Goal: Task Accomplishment & Management: Use online tool/utility

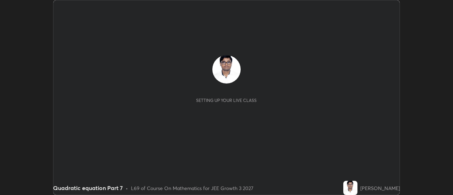
scroll to position [195, 453]
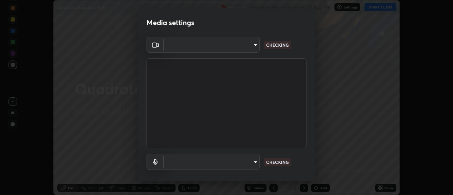
type input "e2aa400b7bb40988937289f1826270d99bb774d75893401bafd8ee5ef144e594"
type input "default"
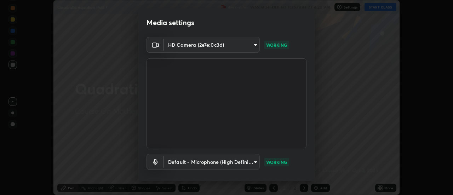
scroll to position [37, 0]
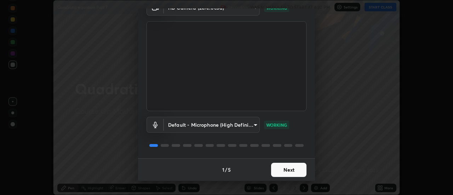
click at [281, 168] on button "Next" at bounding box center [288, 170] width 35 height 14
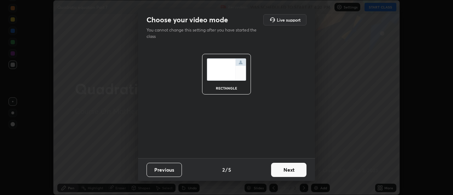
scroll to position [0, 0]
click at [281, 170] on button "Next" at bounding box center [288, 170] width 35 height 14
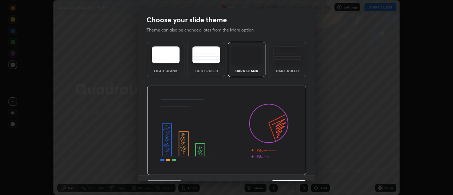
scroll to position [17, 0]
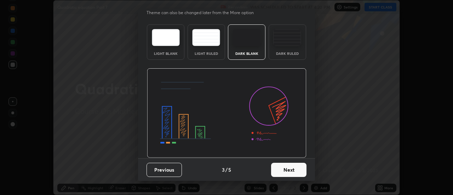
click at [277, 168] on button "Next" at bounding box center [288, 170] width 35 height 14
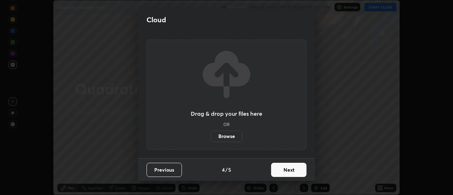
scroll to position [0, 0]
click at [278, 167] on button "Next" at bounding box center [288, 170] width 35 height 14
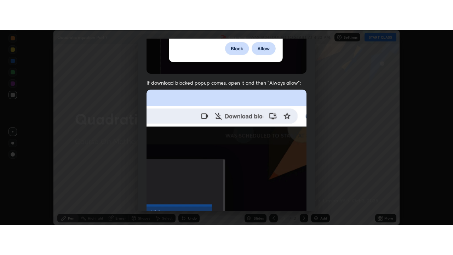
scroll to position [182, 0]
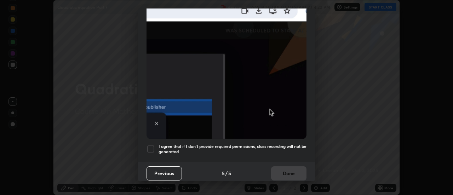
click at [211, 147] on h5 "I agree that if I don't provide required permissions, class recording will not …" at bounding box center [233, 149] width 148 height 11
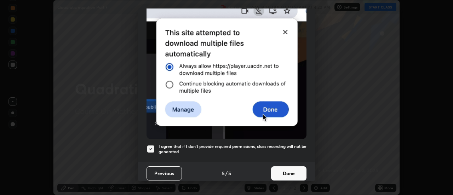
click at [277, 171] on button "Done" at bounding box center [288, 173] width 35 height 14
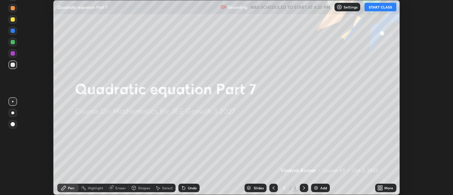
click at [379, 7] on button "START CLASS" at bounding box center [381, 7] width 32 height 8
click at [379, 187] on icon at bounding box center [379, 187] width 2 height 2
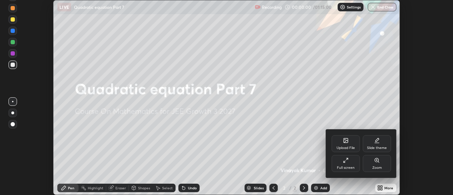
click at [348, 168] on div "Full screen" at bounding box center [346, 168] width 18 height 4
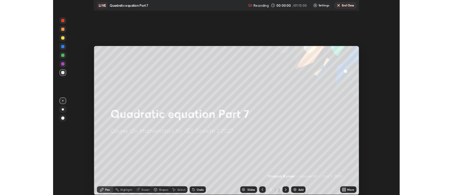
scroll to position [255, 453]
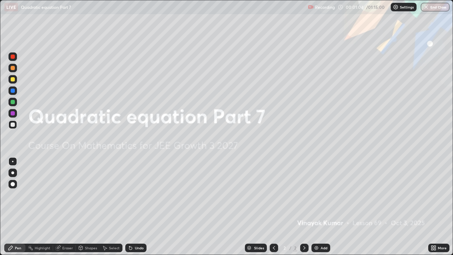
click at [317, 195] on img at bounding box center [317, 248] width 6 height 6
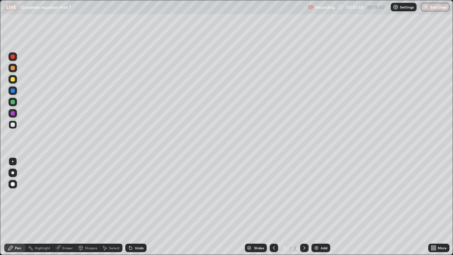
click at [69, 195] on div "Eraser" at bounding box center [64, 247] width 23 height 8
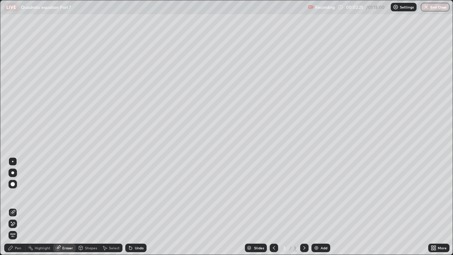
click at [17, 195] on div "Pen" at bounding box center [18, 248] width 6 height 4
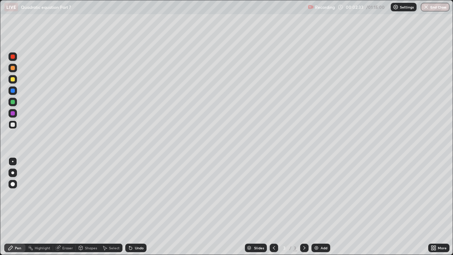
click at [61, 195] on div "Eraser" at bounding box center [64, 247] width 23 height 8
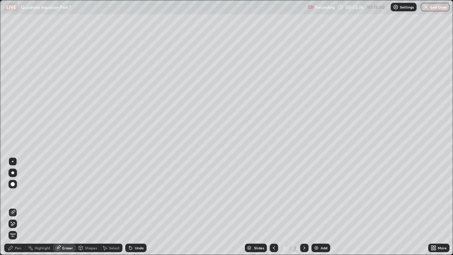
click at [16, 195] on div "Pen" at bounding box center [14, 247] width 21 height 8
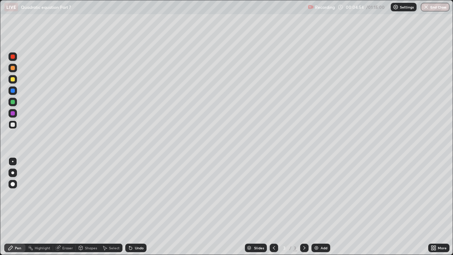
click at [13, 115] on div at bounding box center [13, 113] width 4 height 4
click at [326, 195] on div "Add" at bounding box center [320, 247] width 19 height 8
click at [13, 123] on div at bounding box center [13, 124] width 4 height 4
click at [12, 113] on div at bounding box center [13, 113] width 4 height 4
click at [133, 195] on div "Undo" at bounding box center [135, 247] width 21 height 8
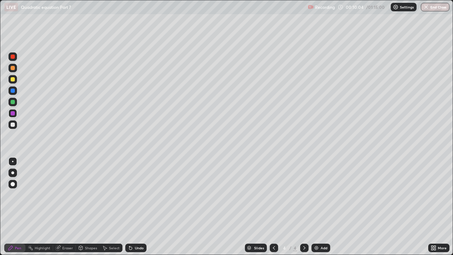
click at [131, 195] on icon at bounding box center [131, 248] width 6 height 6
click at [63, 195] on div "Eraser" at bounding box center [64, 247] width 23 height 8
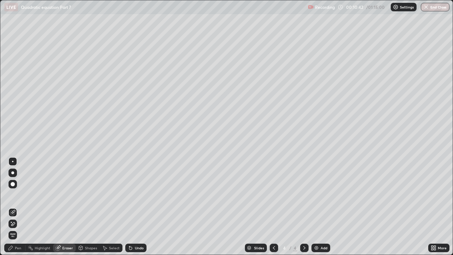
click at [17, 195] on div at bounding box center [12, 223] width 8 height 8
click at [22, 195] on div "Pen" at bounding box center [14, 247] width 21 height 8
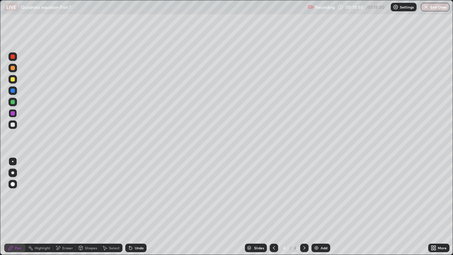
click at [68, 195] on div "Eraser" at bounding box center [67, 248] width 11 height 4
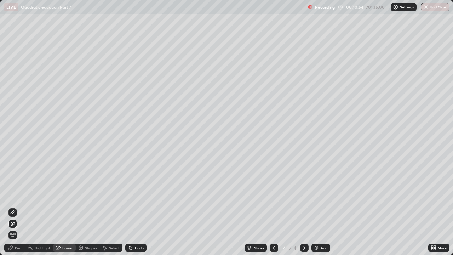
click at [14, 195] on div "Pen" at bounding box center [14, 247] width 21 height 8
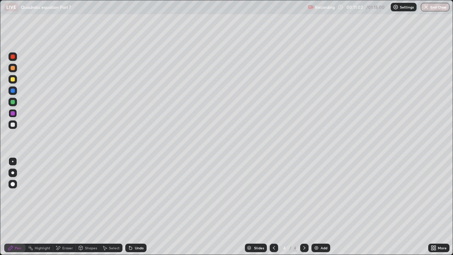
click at [69, 195] on div "Eraser" at bounding box center [67, 248] width 11 height 4
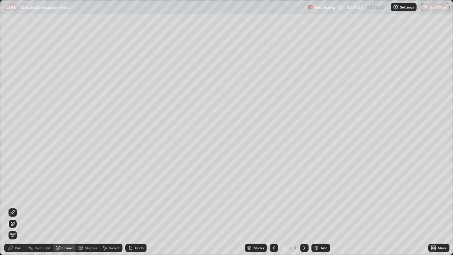
click at [15, 195] on div "Pen" at bounding box center [18, 248] width 6 height 4
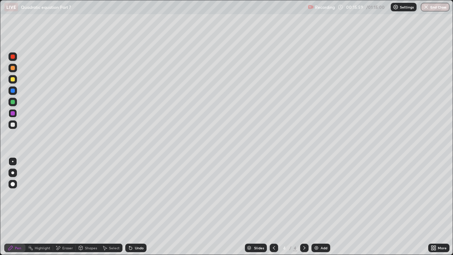
click at [8, 125] on div at bounding box center [12, 124] width 8 height 8
click at [320, 195] on div "Add" at bounding box center [320, 247] width 19 height 8
click at [13, 114] on div at bounding box center [13, 113] width 4 height 4
click at [68, 195] on div "Eraser" at bounding box center [67, 248] width 11 height 4
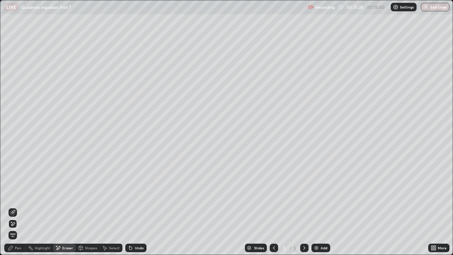
click at [16, 195] on div "Pen" at bounding box center [18, 248] width 6 height 4
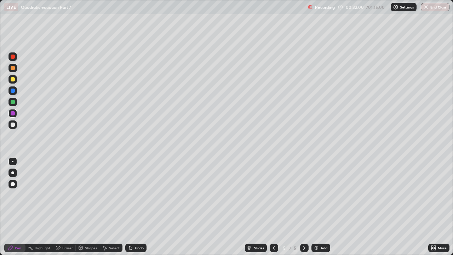
click at [321, 195] on div "Add" at bounding box center [324, 248] width 7 height 4
click at [137, 195] on div "Undo" at bounding box center [135, 247] width 21 height 8
click at [273, 195] on icon at bounding box center [274, 248] width 6 height 6
click at [303, 195] on icon at bounding box center [305, 248] width 6 height 6
click at [135, 195] on div "Undo" at bounding box center [139, 248] width 9 height 4
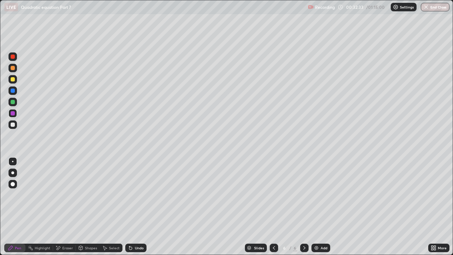
click at [275, 195] on div at bounding box center [274, 247] width 8 height 8
click at [303, 195] on icon at bounding box center [305, 248] width 6 height 6
click at [270, 195] on div at bounding box center [274, 247] width 8 height 8
click at [303, 195] on icon at bounding box center [305, 248] width 6 height 6
click at [321, 195] on div "Add" at bounding box center [324, 248] width 7 height 4
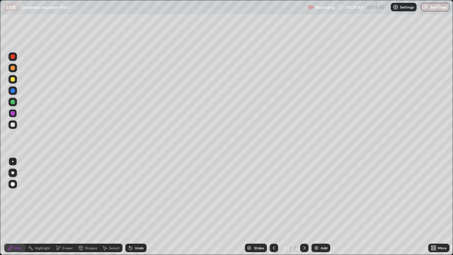
click at [12, 101] on div at bounding box center [13, 102] width 4 height 4
click at [64, 195] on div "Eraser" at bounding box center [67, 248] width 11 height 4
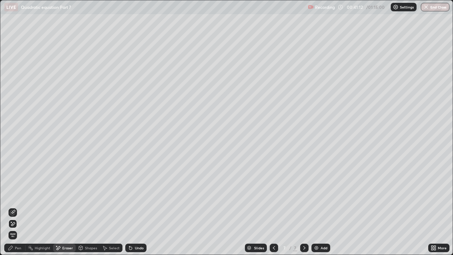
click at [15, 195] on div "Pen" at bounding box center [14, 247] width 21 height 8
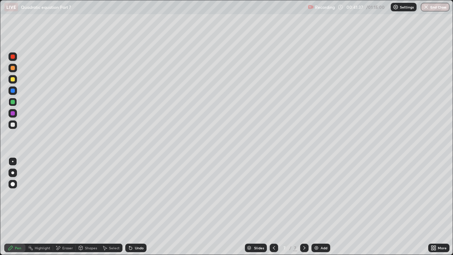
click at [11, 111] on div at bounding box center [13, 113] width 4 height 4
click at [323, 195] on div "Add" at bounding box center [324, 248] width 7 height 4
click at [133, 195] on div "Undo" at bounding box center [135, 247] width 21 height 8
click at [135, 195] on div "Undo" at bounding box center [139, 248] width 9 height 4
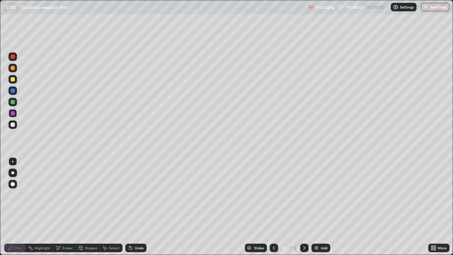
click at [323, 195] on div "Add" at bounding box center [324, 248] width 7 height 4
click at [134, 195] on div "Undo" at bounding box center [135, 247] width 21 height 8
click at [13, 125] on div at bounding box center [13, 124] width 4 height 4
click at [137, 195] on div "Undo" at bounding box center [139, 248] width 9 height 4
click at [138, 195] on div "Undo" at bounding box center [139, 248] width 9 height 4
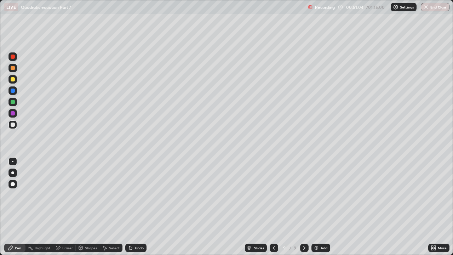
click at [139, 195] on div "Undo" at bounding box center [139, 248] width 9 height 4
click at [12, 100] on div at bounding box center [13, 102] width 4 height 4
click at [13, 91] on div at bounding box center [13, 90] width 4 height 4
click at [10, 124] on div at bounding box center [12, 124] width 8 height 8
click at [11, 78] on div at bounding box center [13, 79] width 4 height 4
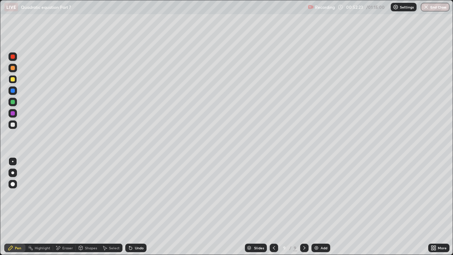
click at [139, 195] on div "Undo" at bounding box center [135, 247] width 21 height 8
click at [319, 195] on div "Add" at bounding box center [320, 247] width 19 height 8
click at [135, 195] on div "Undo" at bounding box center [139, 248] width 9 height 4
click at [321, 195] on div "Add" at bounding box center [324, 248] width 7 height 4
click at [132, 195] on icon at bounding box center [131, 248] width 6 height 6
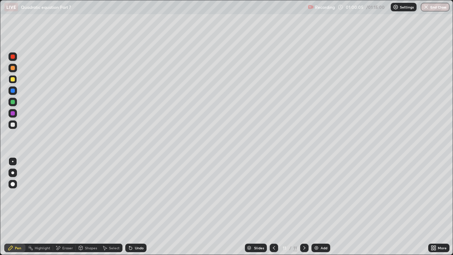
click at [135, 195] on div "Undo" at bounding box center [139, 248] width 9 height 4
click at [11, 125] on div at bounding box center [13, 124] width 4 height 4
click at [273, 195] on icon at bounding box center [274, 248] width 6 height 6
click at [303, 195] on icon at bounding box center [305, 248] width 6 height 6
click at [12, 79] on div at bounding box center [13, 79] width 4 height 4
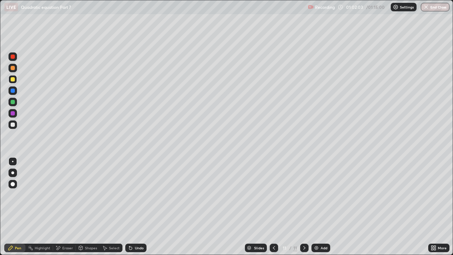
click at [13, 66] on div at bounding box center [13, 68] width 4 height 4
click at [321, 195] on div "Add" at bounding box center [324, 248] width 7 height 4
click at [135, 195] on div "Undo" at bounding box center [139, 248] width 9 height 4
click at [13, 125] on div at bounding box center [13, 124] width 4 height 4
click at [139, 195] on div "Undo" at bounding box center [135, 247] width 21 height 8
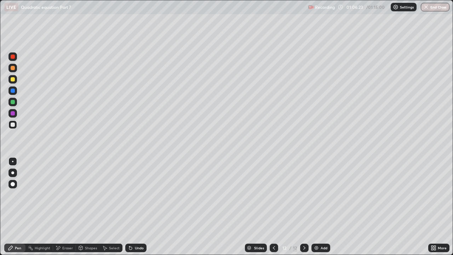
click at [140, 195] on div "Undo" at bounding box center [135, 247] width 21 height 8
click at [142, 195] on div "Undo" at bounding box center [135, 247] width 21 height 8
click at [137, 195] on div "Undo" at bounding box center [139, 248] width 9 height 4
click at [138, 195] on div "Undo" at bounding box center [139, 248] width 9 height 4
click at [273, 195] on icon at bounding box center [274, 248] width 6 height 6
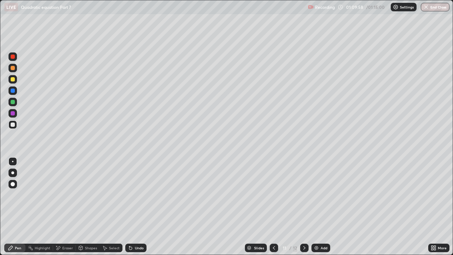
click at [304, 195] on icon at bounding box center [305, 248] width 6 height 6
click at [357, 8] on div "01:10:38" at bounding box center [355, 7] width 20 height 4
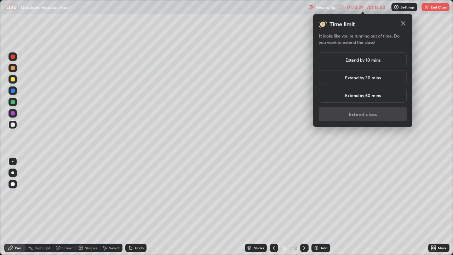
click at [369, 61] on h5 "Extend by 10 mins" at bounding box center [362, 60] width 35 height 6
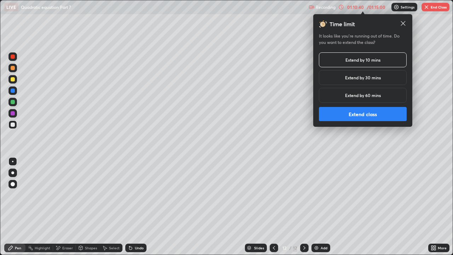
click at [365, 114] on button "Extend class" at bounding box center [363, 114] width 88 height 14
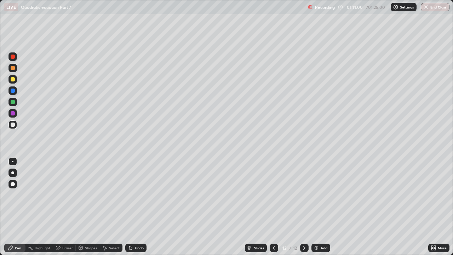
click at [319, 195] on div "Add" at bounding box center [320, 247] width 19 height 8
click at [273, 195] on icon at bounding box center [274, 248] width 6 height 6
click at [303, 195] on icon at bounding box center [305, 248] width 6 height 6
click at [136, 195] on div "Undo" at bounding box center [139, 248] width 9 height 4
click at [321, 195] on div "Add" at bounding box center [324, 248] width 7 height 4
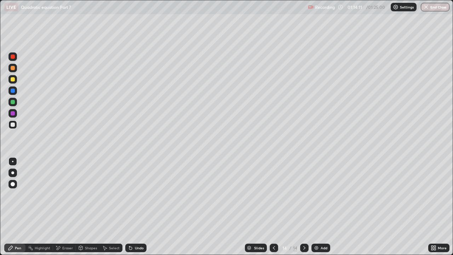
click at [12, 113] on div at bounding box center [13, 113] width 4 height 4
click at [12, 67] on div at bounding box center [13, 68] width 4 height 4
click at [273, 195] on icon at bounding box center [274, 248] width 6 height 6
click at [302, 195] on icon at bounding box center [305, 248] width 6 height 6
click at [12, 98] on div at bounding box center [12, 102] width 8 height 8
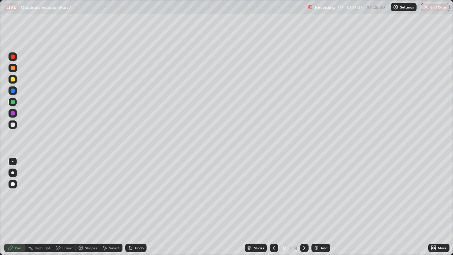
click at [137, 195] on div "Undo" at bounding box center [139, 248] width 9 height 4
click at [139, 195] on div "Undo" at bounding box center [139, 248] width 9 height 4
click at [10, 78] on div at bounding box center [12, 79] width 8 height 8
click at [433, 10] on button "End Class" at bounding box center [435, 7] width 29 height 8
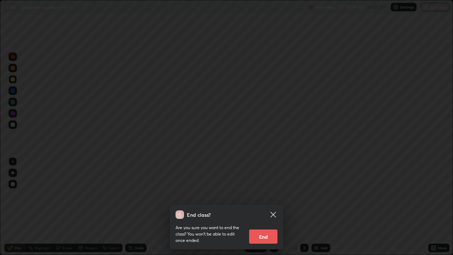
click at [264, 195] on button "End" at bounding box center [263, 236] width 28 height 14
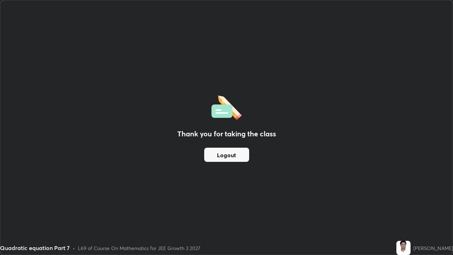
click at [225, 158] on button "Logout" at bounding box center [226, 155] width 45 height 14
click at [224, 160] on button "Logout" at bounding box center [226, 155] width 45 height 14
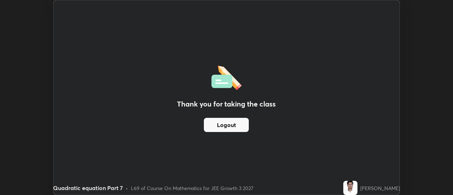
scroll to position [35196, 34938]
